Goal: Transaction & Acquisition: Download file/media

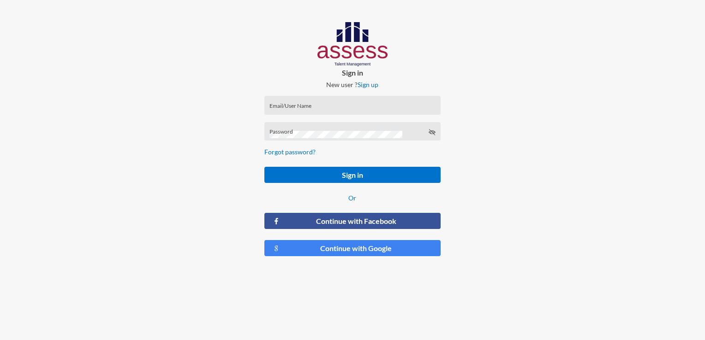
click at [553, 186] on div at bounding box center [587, 143] width 235 height 286
click at [394, 108] on input "Email/User Name" at bounding box center [352, 108] width 166 height 7
click at [393, 106] on input "Email/User Name" at bounding box center [352, 108] width 166 height 7
type input "fatm"
click at [281, 112] on input "Email/User Name" at bounding box center [352, 108] width 166 height 7
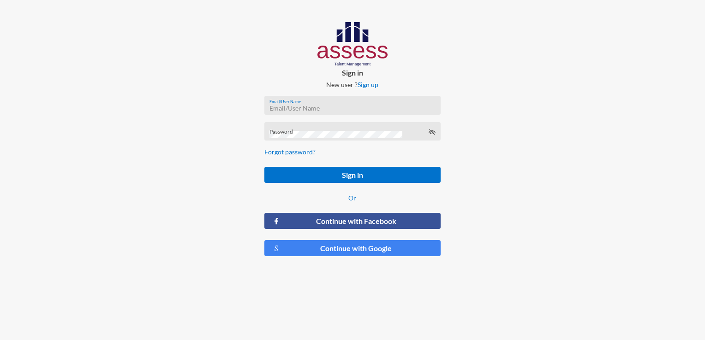
click at [289, 126] on div "Password" at bounding box center [352, 131] width 176 height 19
click at [304, 103] on div "Email/User Name" at bounding box center [352, 108] width 166 height 14
click at [352, 112] on div "Email/User Name" at bounding box center [352, 108] width 166 height 14
type input "[EMAIL_ADDRESS][DOMAIN_NAME]"
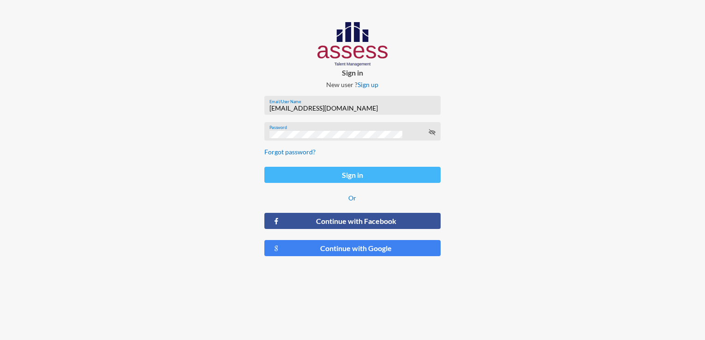
click at [381, 172] on button "Sign in" at bounding box center [352, 175] width 176 height 16
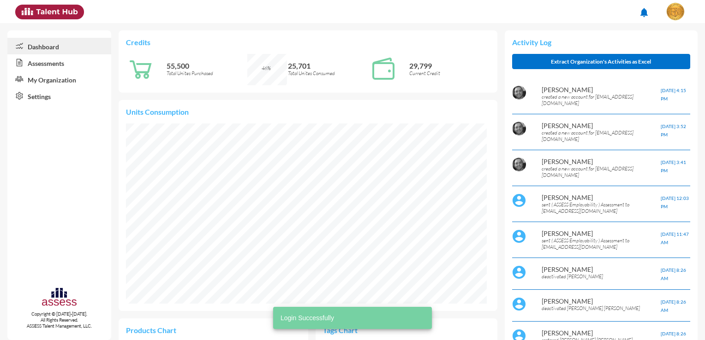
scroll to position [82, 173]
click at [68, 69] on link "Assessments" at bounding box center [59, 62] width 104 height 17
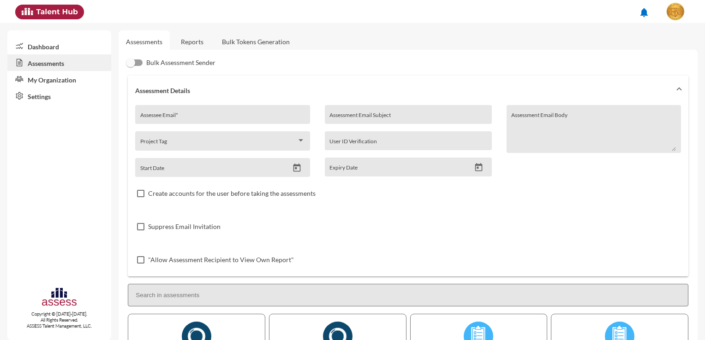
click at [191, 42] on link "Reports" at bounding box center [191, 41] width 37 height 23
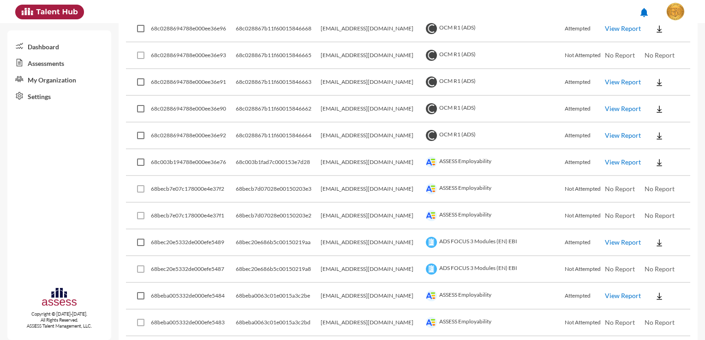
scroll to position [277, 0]
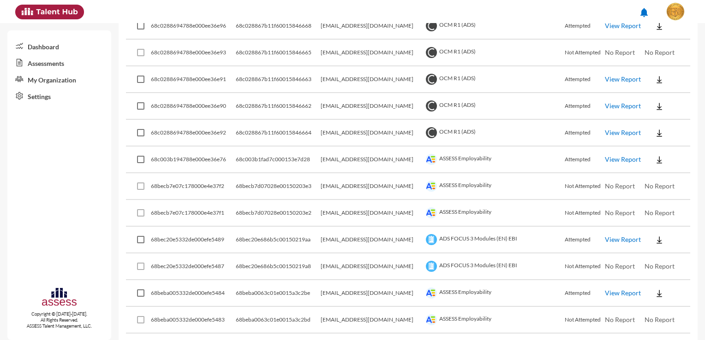
click at [654, 159] on img at bounding box center [658, 159] width 9 height 9
click at [639, 175] on button "Employability / EN" at bounding box center [670, 176] width 69 height 18
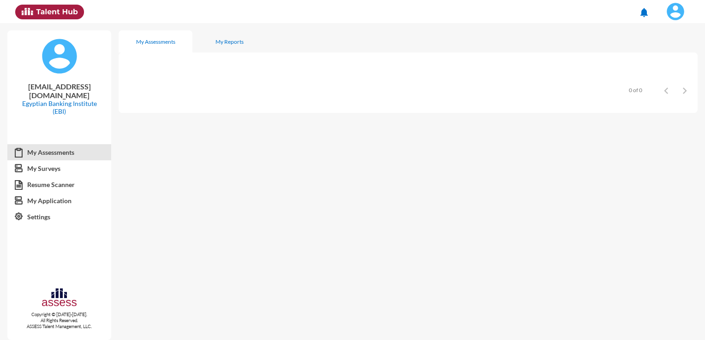
click at [678, 18] on img at bounding box center [675, 11] width 18 height 18
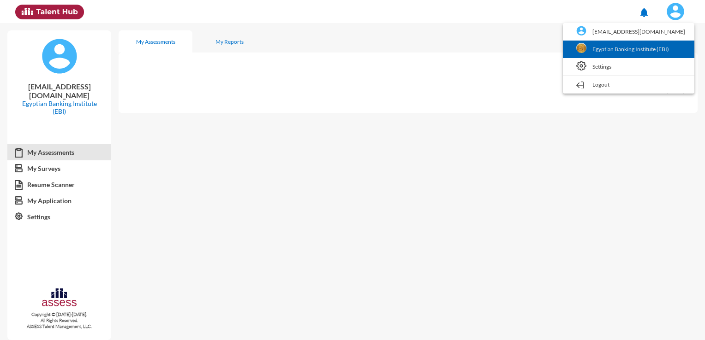
click at [656, 45] on link "Egyptian Banking Institute (EBI)" at bounding box center [628, 50] width 122 height 18
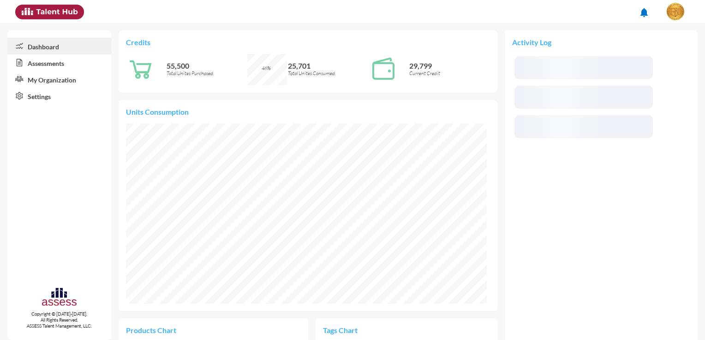
scroll to position [180, 360]
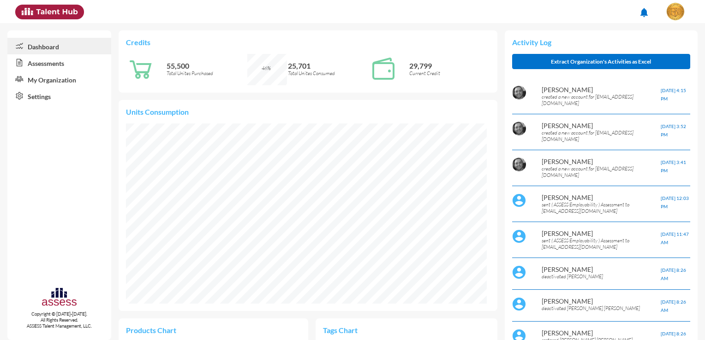
click at [50, 63] on link "Assessments" at bounding box center [59, 62] width 104 height 17
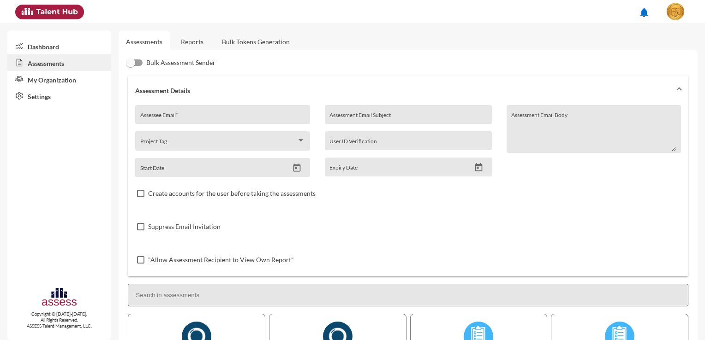
click at [204, 47] on link "Reports" at bounding box center [191, 41] width 37 height 23
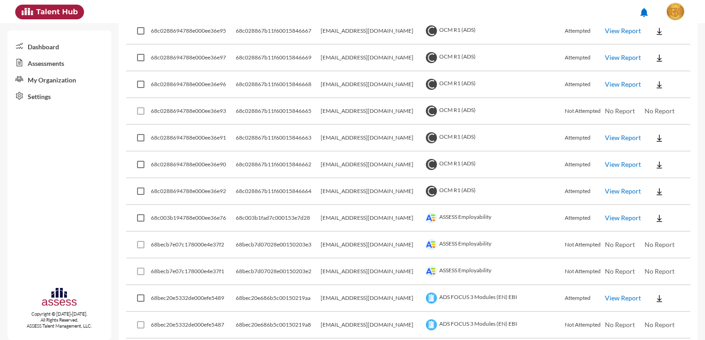
scroll to position [231, 0]
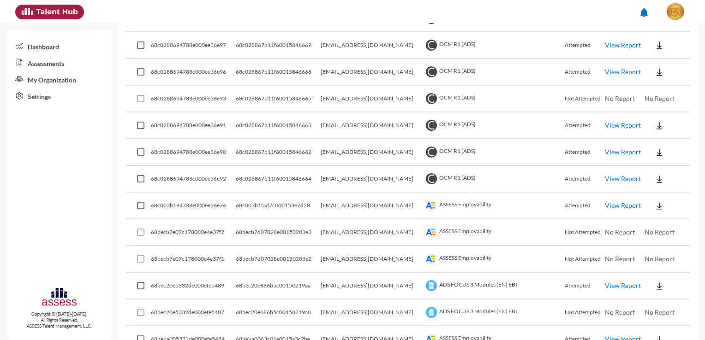
click at [654, 283] on img at bounding box center [658, 286] width 9 height 9
click at [648, 303] on button "EN" at bounding box center [662, 301] width 52 height 18
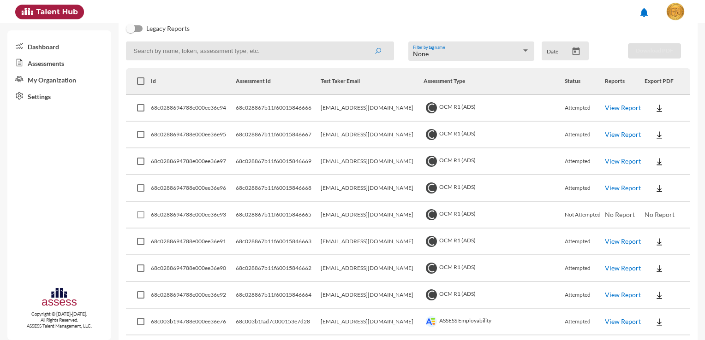
scroll to position [0, 0]
